Goal: Transaction & Acquisition: Download file/media

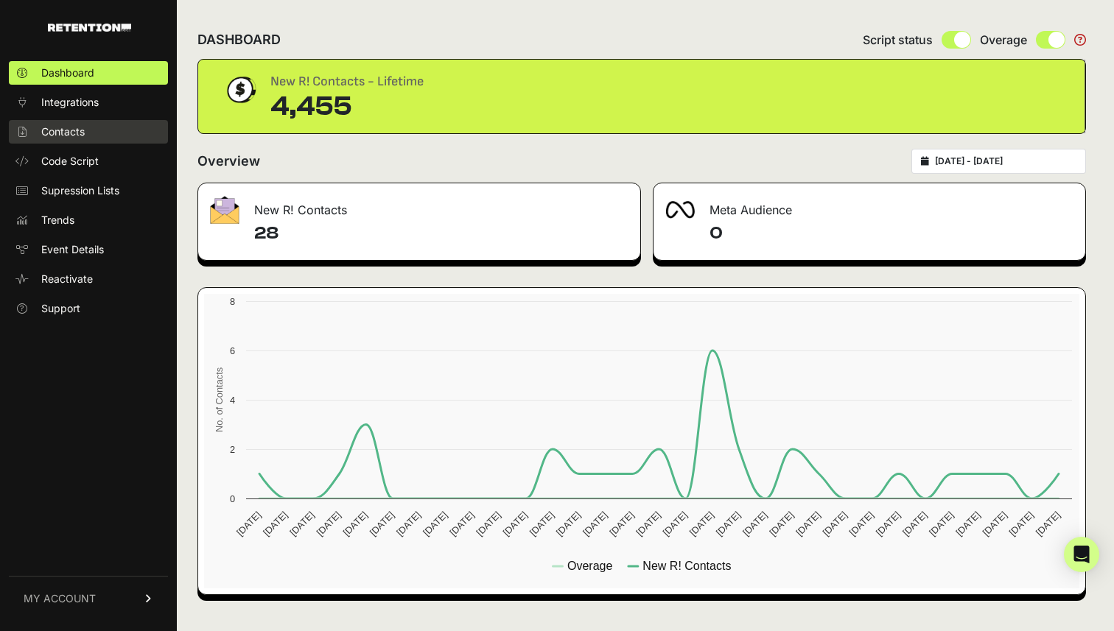
click at [80, 134] on span "Contacts" at bounding box center [62, 131] width 43 height 15
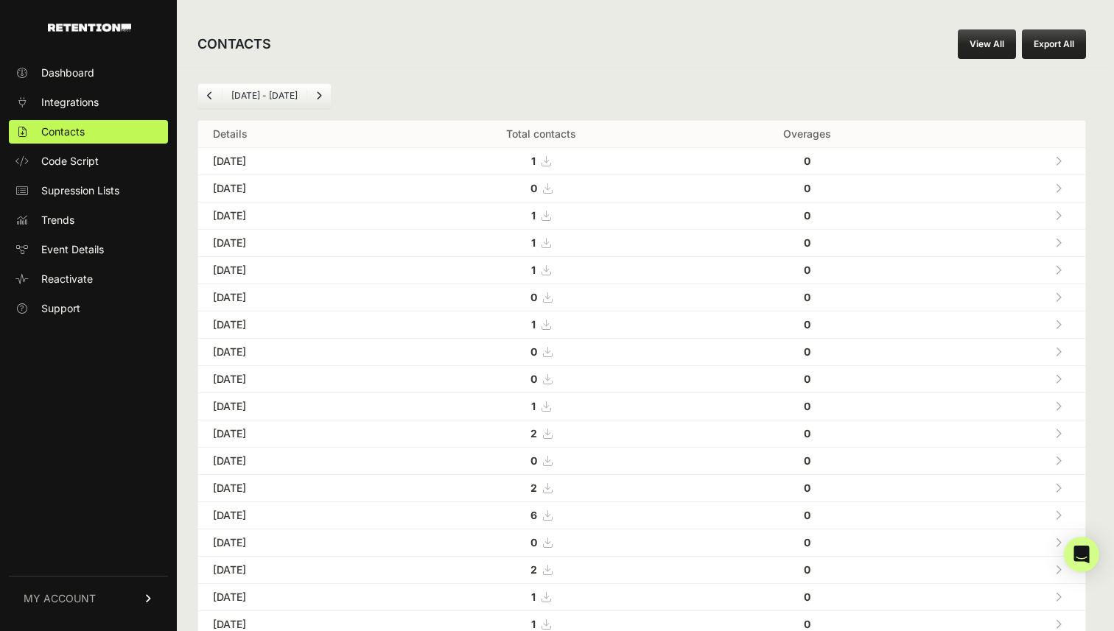
click at [988, 42] on link "View All" at bounding box center [987, 43] width 58 height 29
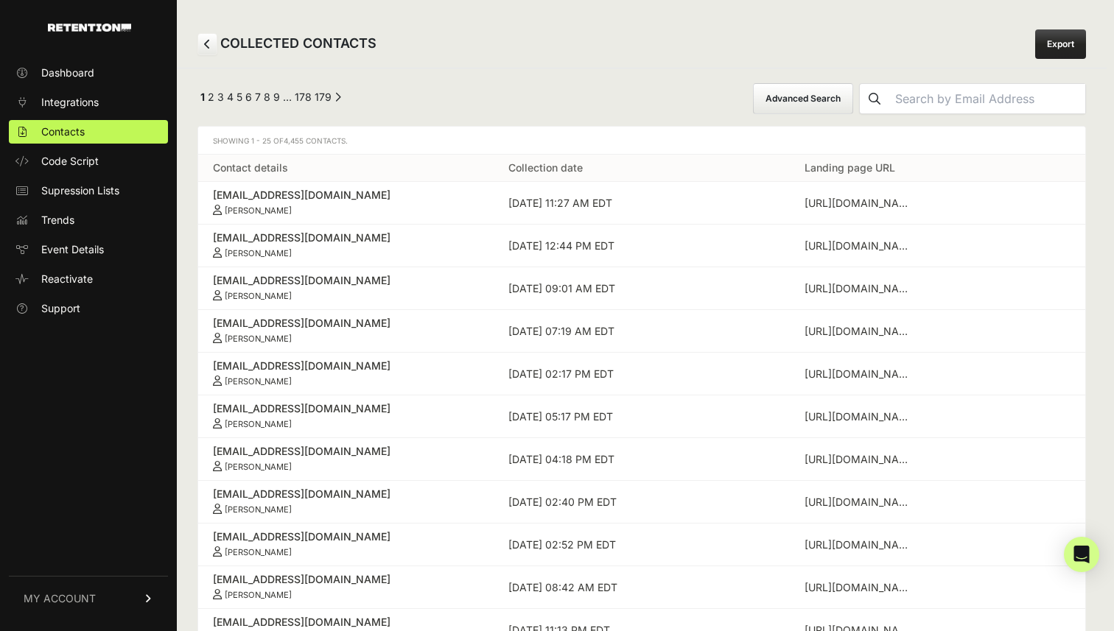
click at [1074, 46] on link "Export" at bounding box center [1060, 43] width 51 height 29
